Goal: Obtain resource: Download file/media

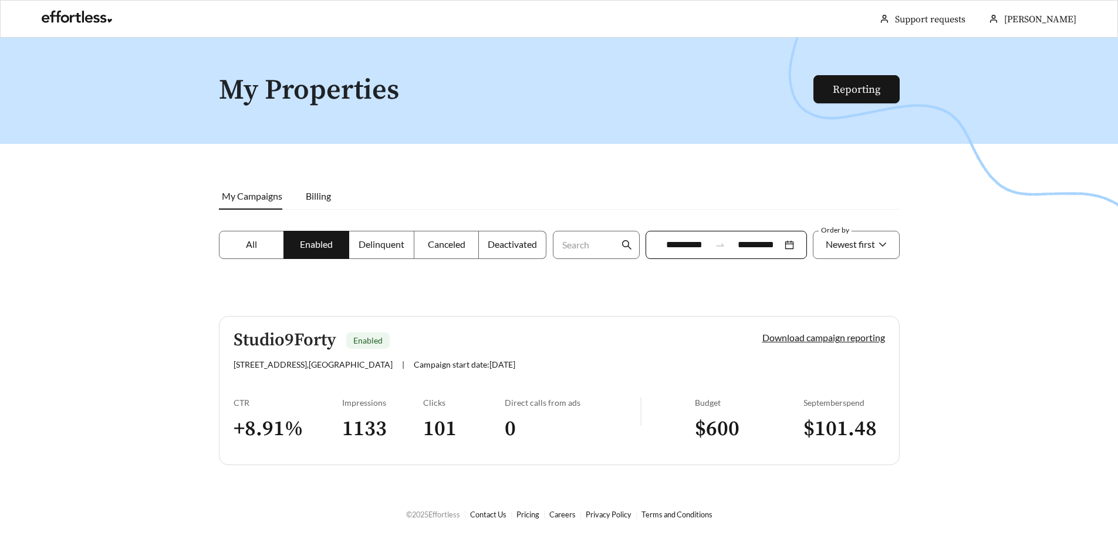
click at [934, 263] on div at bounding box center [559, 305] width 1118 height 535
click at [433, 432] on h3 "101" at bounding box center [464, 429] width 82 height 26
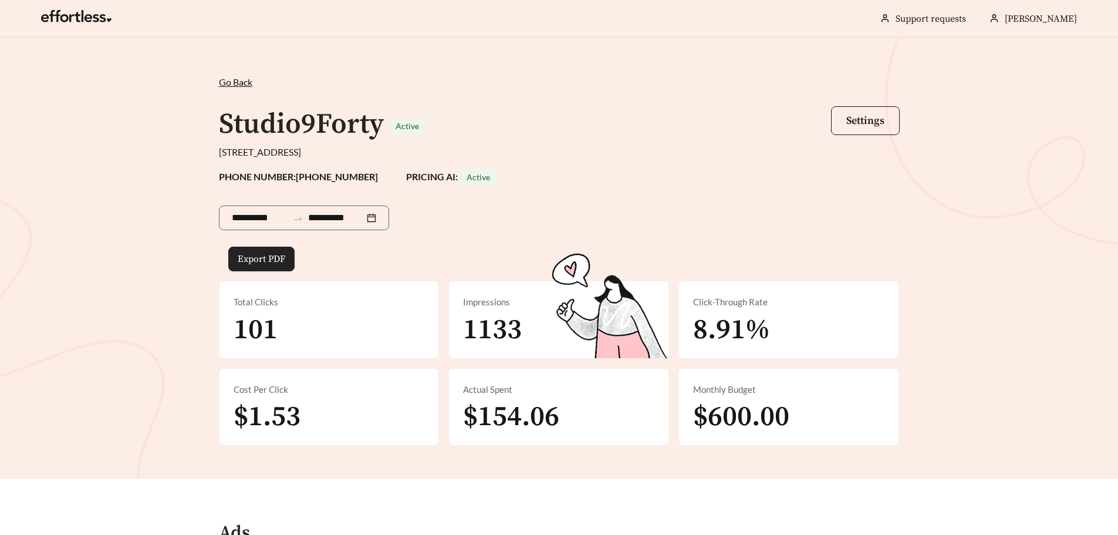
click at [242, 258] on span "Export PDF" at bounding box center [262, 259] width 48 height 14
